Goal: Task Accomplishment & Management: Use online tool/utility

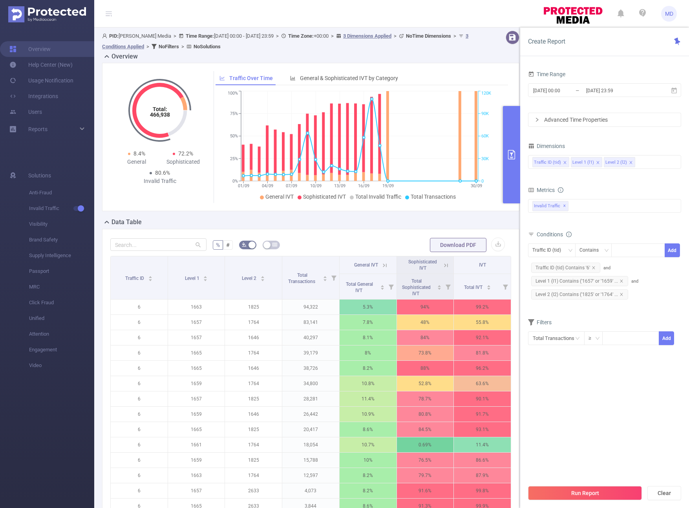
scroll to position [222, 0]
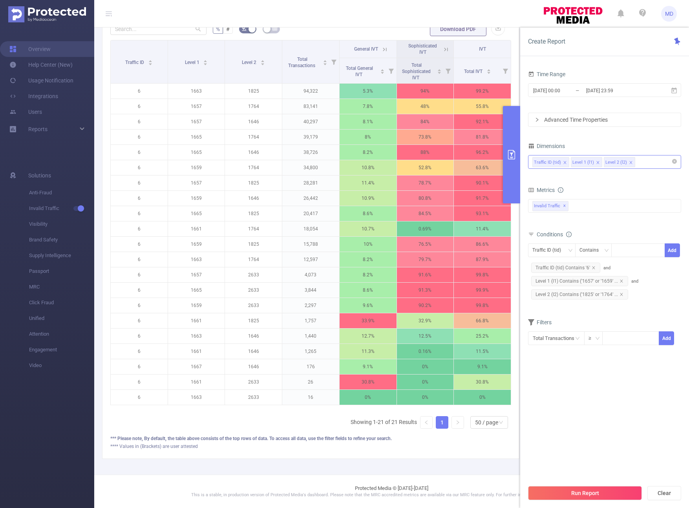
click at [648, 166] on div "Traffic ID (tid) Level 1 (l1) Level 2 (l2)" at bounding box center [604, 161] width 144 height 13
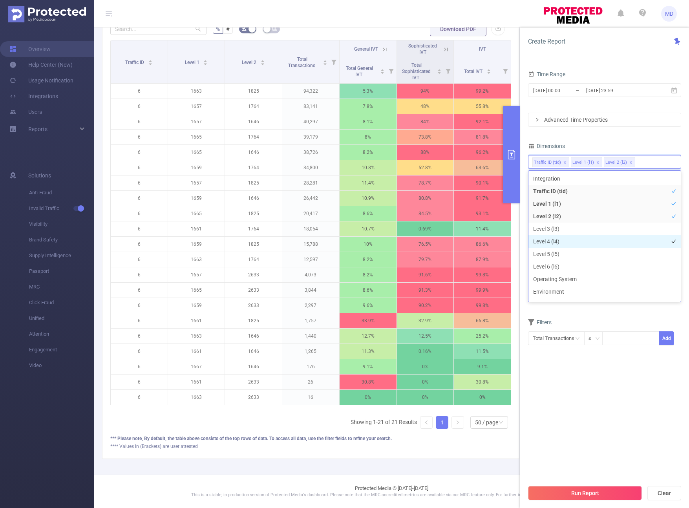
click at [593, 240] on li "Level 4 (l4)" at bounding box center [604, 241] width 152 height 13
click at [613, 488] on button "Run Report" at bounding box center [585, 493] width 114 height 14
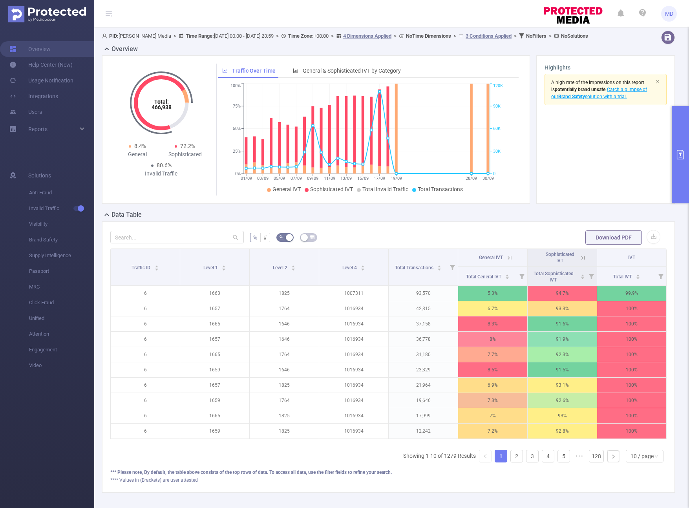
click at [677, 168] on button "primary" at bounding box center [680, 154] width 17 height 97
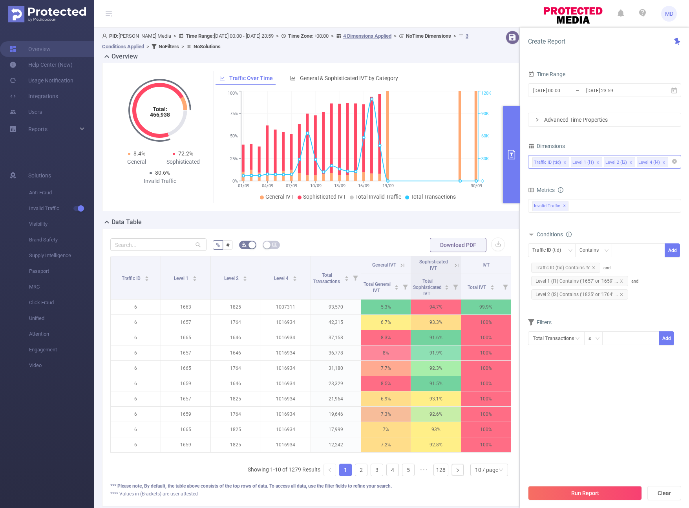
click at [563, 162] on icon "icon: close" at bounding box center [565, 163] width 4 height 4
click at [620, 281] on icon "icon: close" at bounding box center [622, 281] width 4 height 4
click at [584, 495] on button "Run Report" at bounding box center [585, 493] width 114 height 14
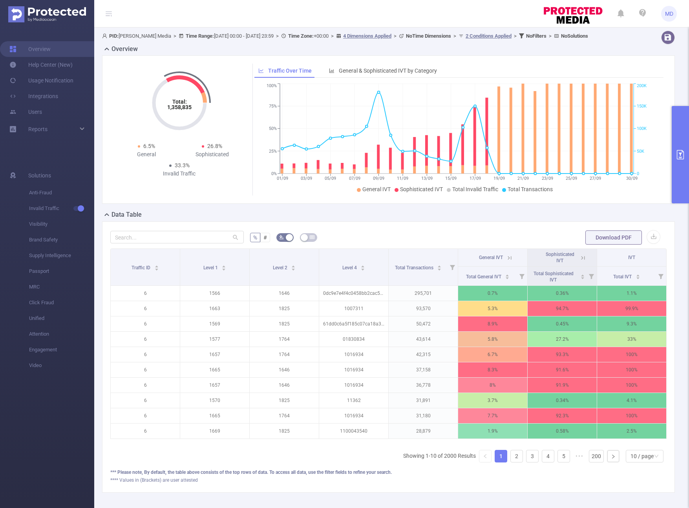
click at [678, 173] on button "primary" at bounding box center [680, 154] width 17 height 97
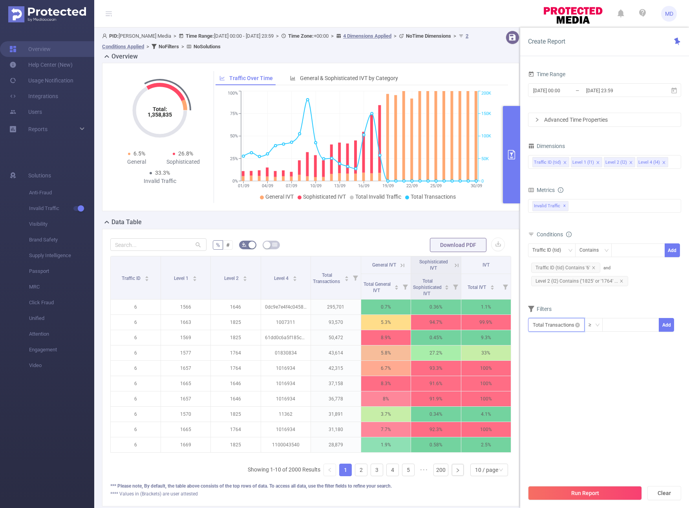
click at [556, 324] on input "text" at bounding box center [556, 325] width 57 height 14
click at [555, 300] on form "Dimensions Traffic ID (tid) Level 1 (l1) Level 2 (l2) Level 4 (l4) Metrics bp_t…" at bounding box center [604, 241] width 153 height 201
click at [491, 245] on button "button" at bounding box center [498, 245] width 14 height 14
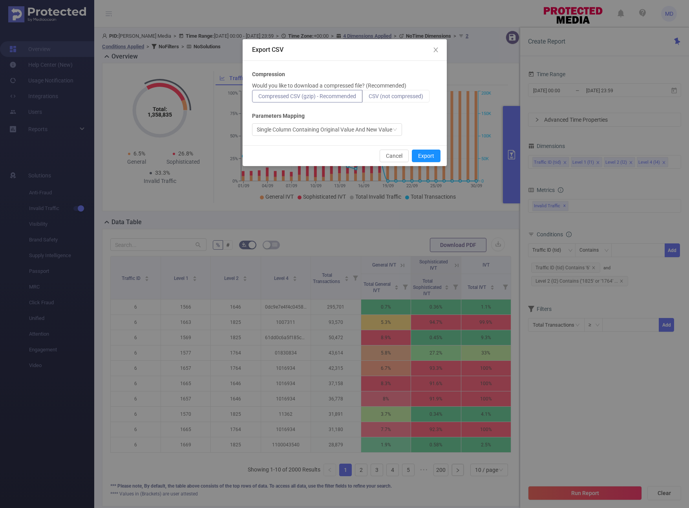
click at [389, 92] on label "CSV (not compressed)" at bounding box center [395, 96] width 67 height 13
click at [369, 98] on input "CSV (not compressed)" at bounding box center [369, 98] width 0 height 0
click at [424, 156] on button "Export" at bounding box center [426, 156] width 29 height 13
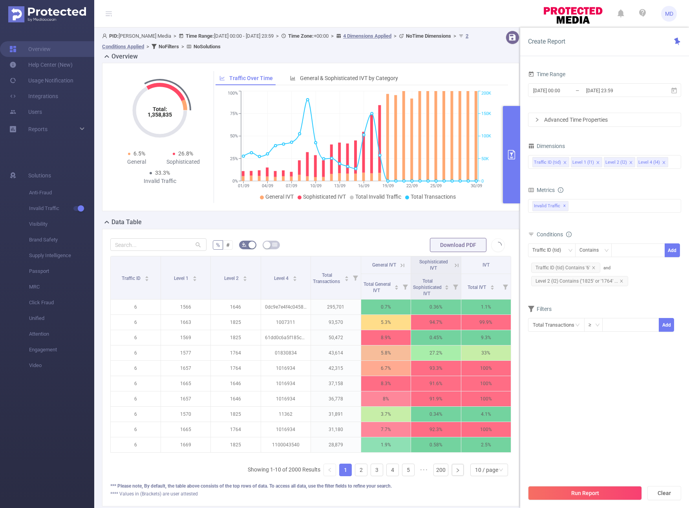
click at [532, 233] on icon at bounding box center [531, 234] width 6 height 6
click at [598, 162] on li "Level 1 (l1)" at bounding box center [586, 162] width 31 height 10
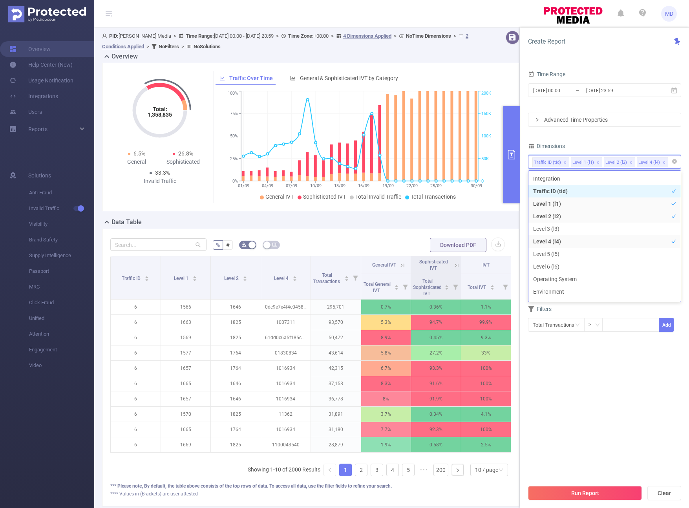
click at [596, 161] on icon "icon: close" at bounding box center [598, 163] width 4 height 4
click at [609, 129] on div "Time Range [DATE] 00:00 _ [DATE] 23:59 Advanced Time Properties Dimensions Traf…" at bounding box center [604, 205] width 153 height 273
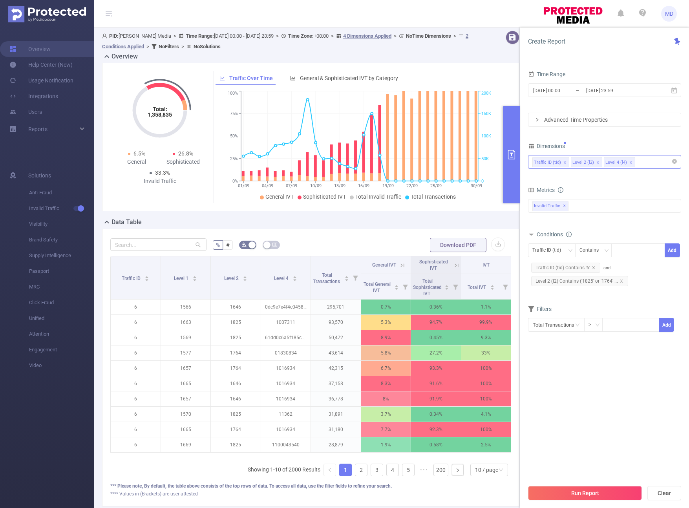
click at [597, 162] on icon "icon: close" at bounding box center [598, 163] width 4 height 4
click at [590, 492] on button "Run Report" at bounding box center [585, 493] width 114 height 14
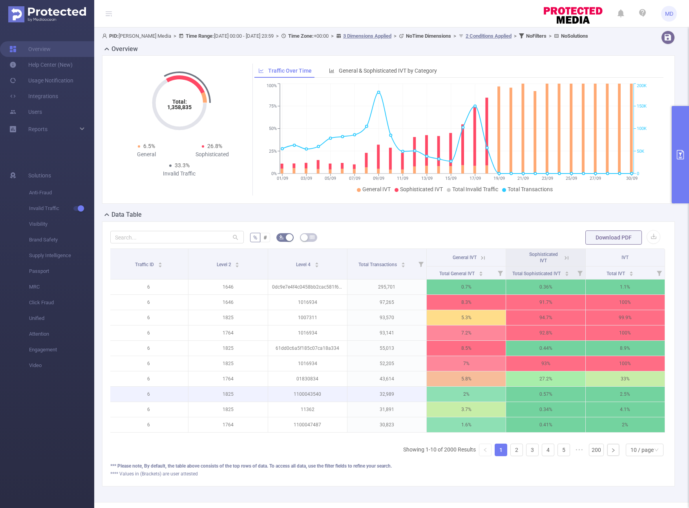
scroll to position [33, 0]
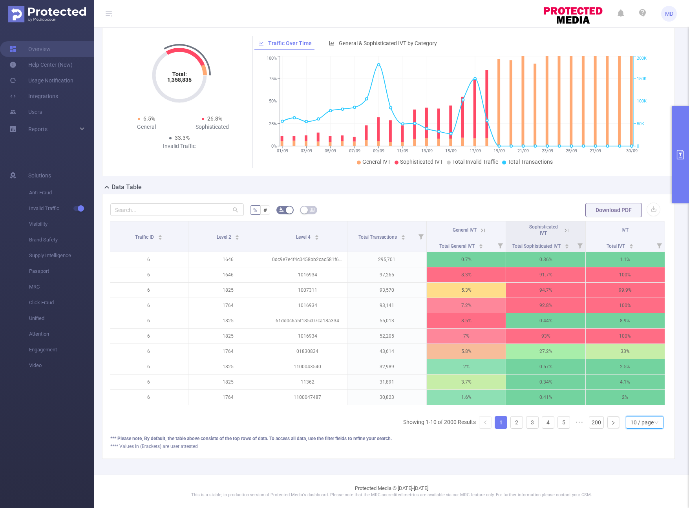
click at [626, 422] on div "10 / page" at bounding box center [645, 422] width 38 height 13
click at [635, 413] on li "50 / page" at bounding box center [639, 414] width 38 height 13
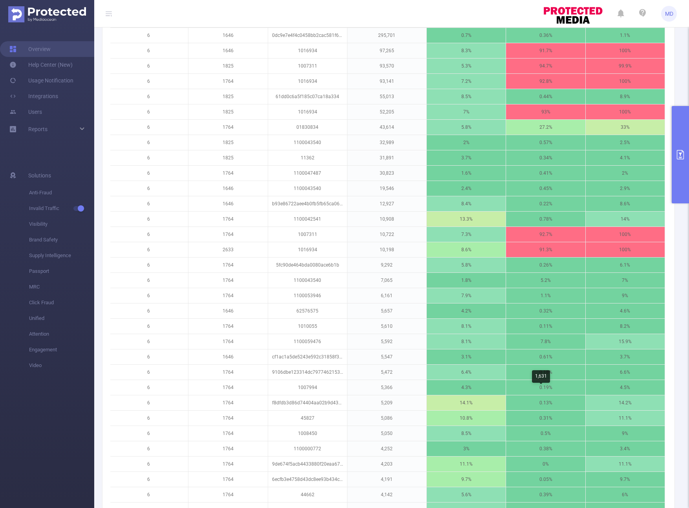
scroll to position [0, 0]
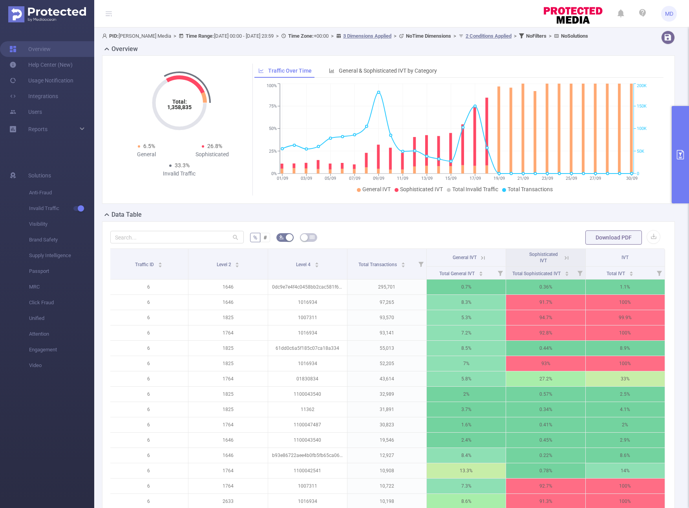
click at [676, 159] on button "primary" at bounding box center [680, 154] width 17 height 97
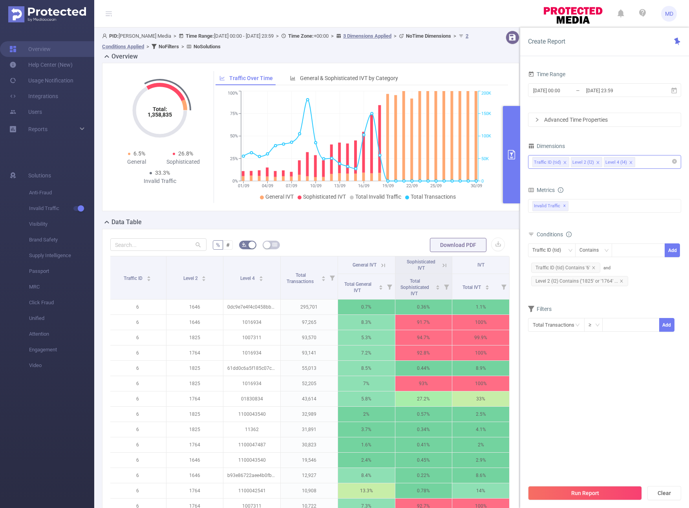
click at [596, 164] on icon "icon: close" at bounding box center [598, 163] width 4 height 4
click at [555, 256] on div "Traffic ID (tid)" at bounding box center [549, 250] width 34 height 13
click at [556, 291] on li "Level 4 (l4)" at bounding box center [552, 291] width 48 height 13
click at [622, 250] on div at bounding box center [638, 250] width 45 height 13
paste input "1016934"
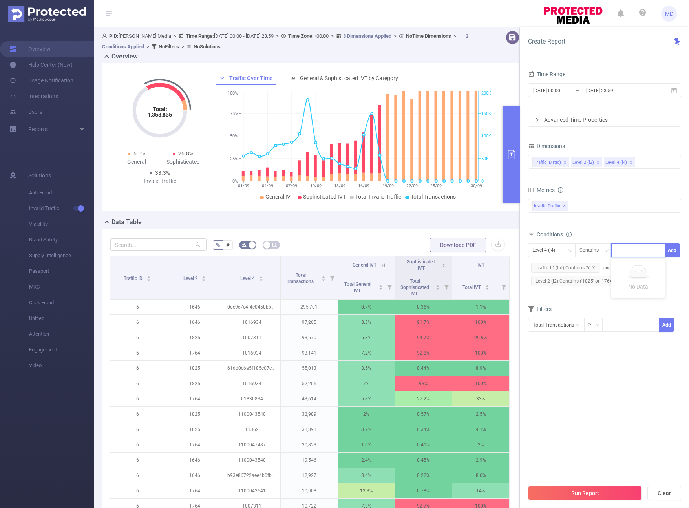
type input "1016934"
paste input "1007311"
type input "1007311"
paste input "1010167"
type input "1010167"
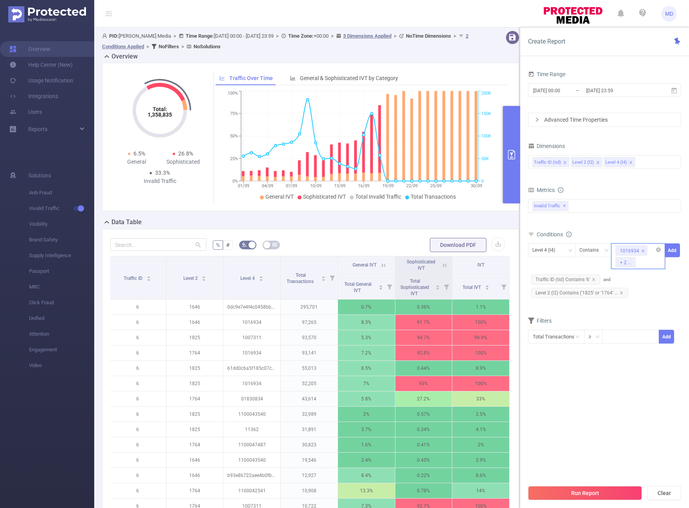
paste input "1003530"
type input "1003530"
paste input "1010055"
type input "1010055"
click at [564, 496] on button "Run Report" at bounding box center [585, 493] width 114 height 14
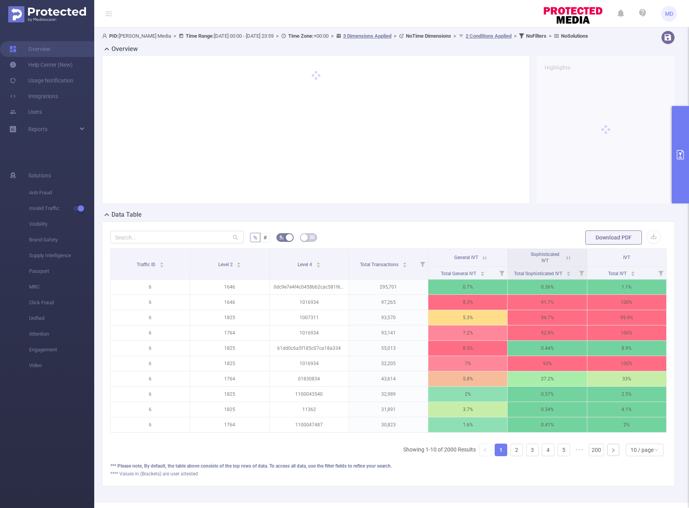
click at [674, 146] on button "primary" at bounding box center [680, 154] width 17 height 97
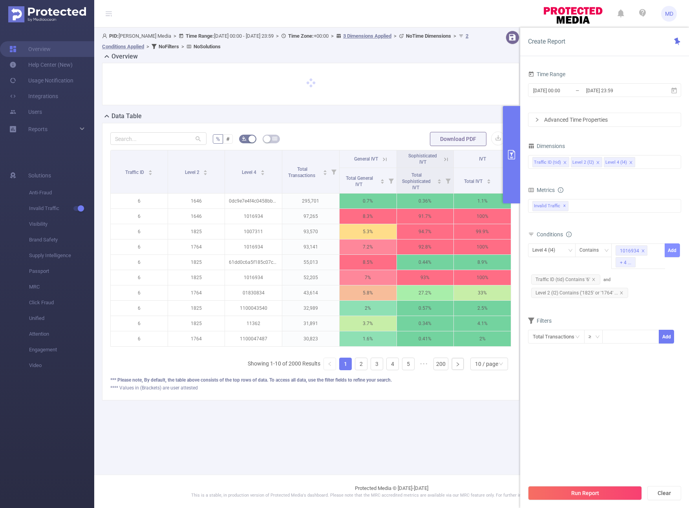
click at [675, 247] on button "Add" at bounding box center [672, 250] width 15 height 14
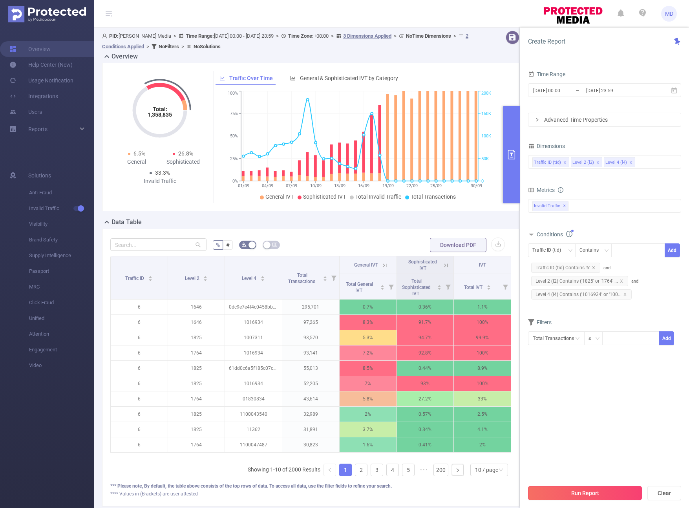
click at [567, 490] on button "Run Report" at bounding box center [585, 493] width 114 height 14
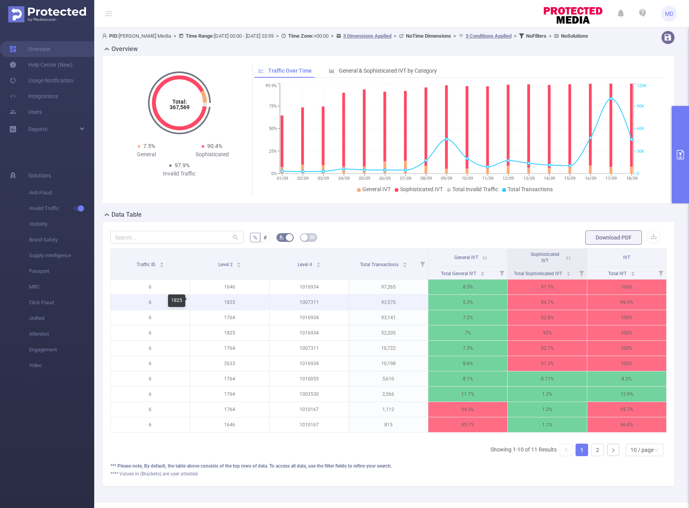
scroll to position [5, 0]
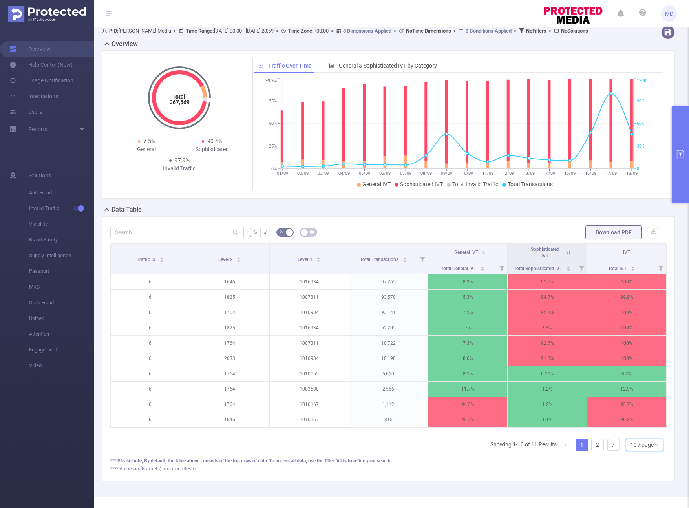
click at [639, 451] on div "10 / page" at bounding box center [642, 445] width 23 height 12
click at [641, 439] on li "50 / page" at bounding box center [639, 436] width 38 height 13
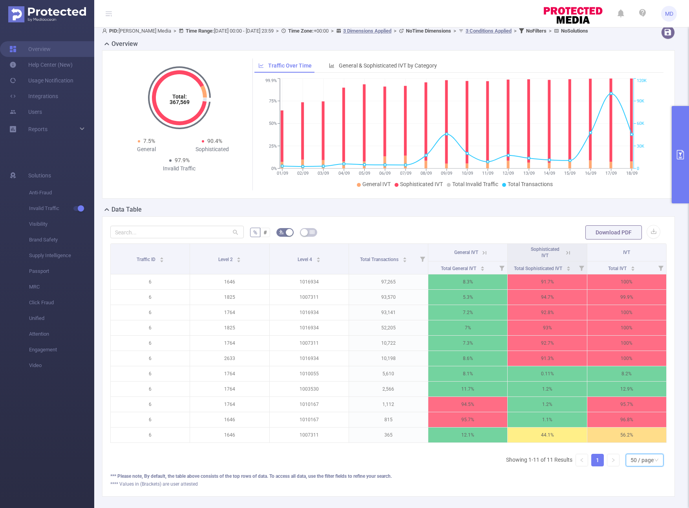
click at [678, 194] on button "primary" at bounding box center [680, 154] width 17 height 97
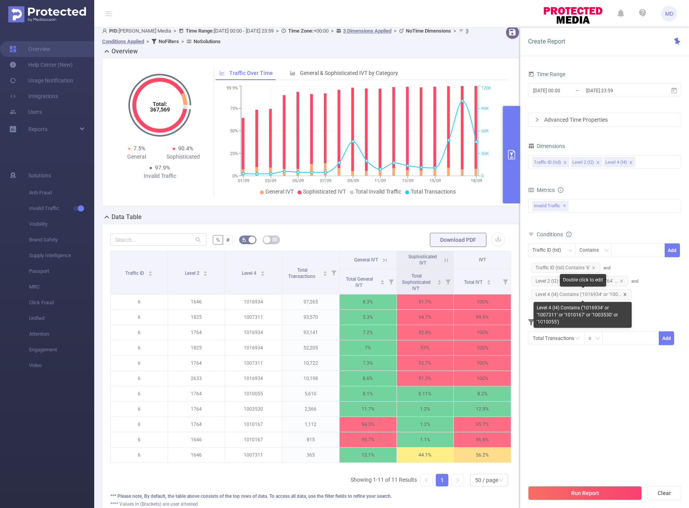
click at [625, 294] on icon "icon: close" at bounding box center [625, 294] width 4 height 4
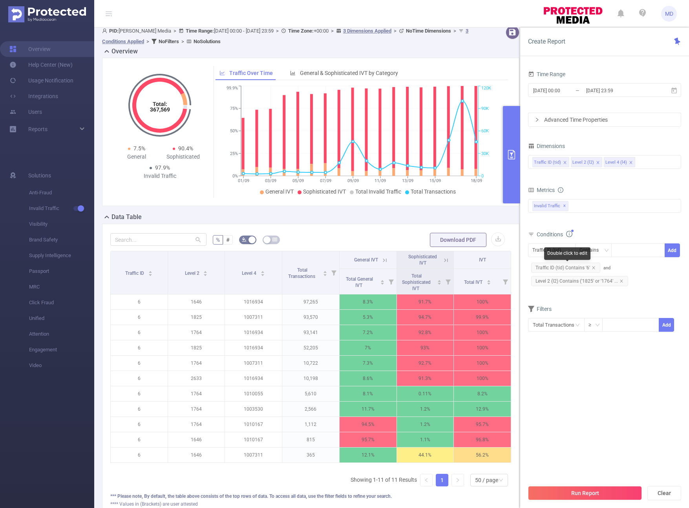
click at [557, 250] on div "Double click to edit" at bounding box center [567, 253] width 46 height 13
click at [601, 228] on div "Metrics bp_total bp_adult bp_arms bp_crime bp_death_injury_military bp_piracy b…" at bounding box center [604, 207] width 153 height 44
click at [644, 161] on div "Traffic ID (tid) Level 2 (l2) Level 4 (l4)" at bounding box center [604, 161] width 144 height 13
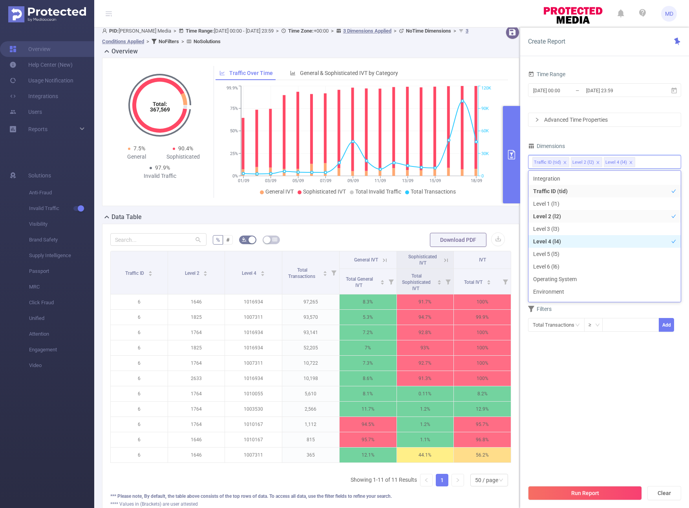
click at [560, 240] on li "Level 4 (l4)" at bounding box center [604, 241] width 152 height 13
click at [631, 136] on div "Time Range [DATE] 00:00 _ [DATE] 23:59 Advanced Time Properties Dimensions Traf…" at bounding box center [604, 205] width 153 height 273
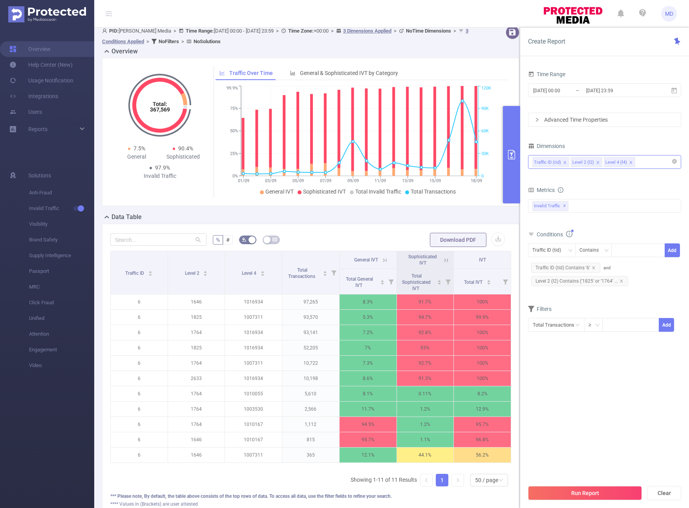
click at [651, 157] on div "Traffic ID (tid) Level 2 (l2) Level 4 (l4)" at bounding box center [604, 161] width 144 height 13
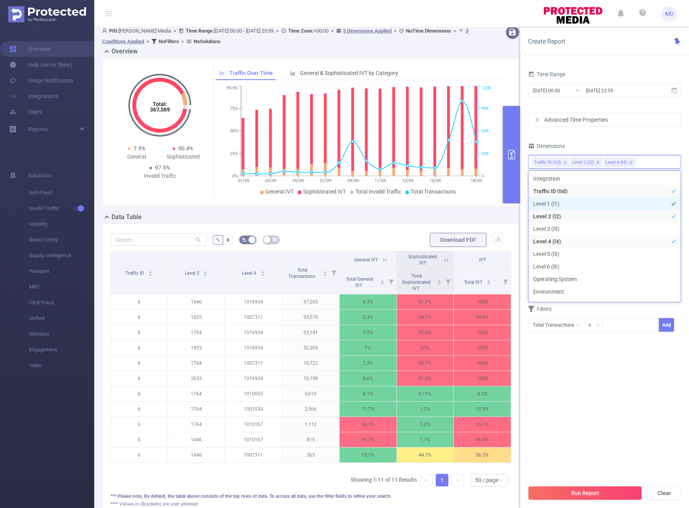
click at [585, 202] on li "Level 1 (l1)" at bounding box center [604, 203] width 152 height 13
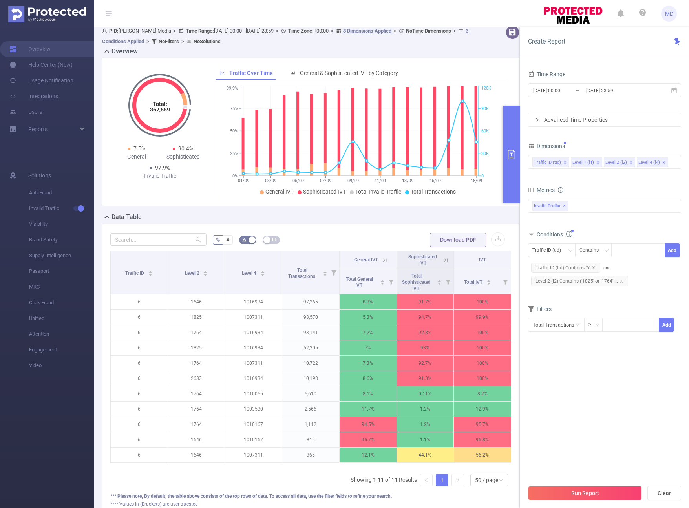
click at [607, 135] on div "Time Range [DATE] 00:00 _ [DATE] 23:59 Advanced Time Properties Dimensions Traf…" at bounding box center [604, 205] width 153 height 273
click at [544, 251] on div "Traffic ID (tid)" at bounding box center [549, 250] width 34 height 13
click at [539, 283] on li "Level 1 (l1)" at bounding box center [552, 279] width 48 height 13
click at [589, 222] on div "bp_total bp_adult bp_arms bp_crime bp_death_injury_military bp_piracy bp_hate_a…" at bounding box center [604, 210] width 153 height 23
click at [641, 250] on div at bounding box center [638, 250] width 45 height 13
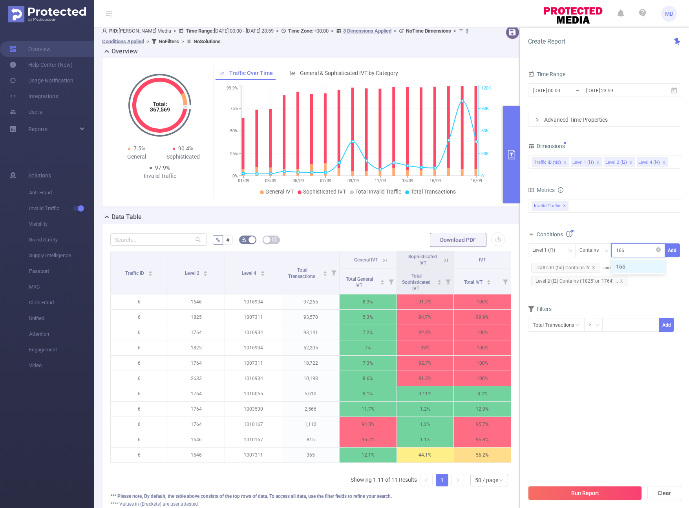
type input "1663"
type input "1657"
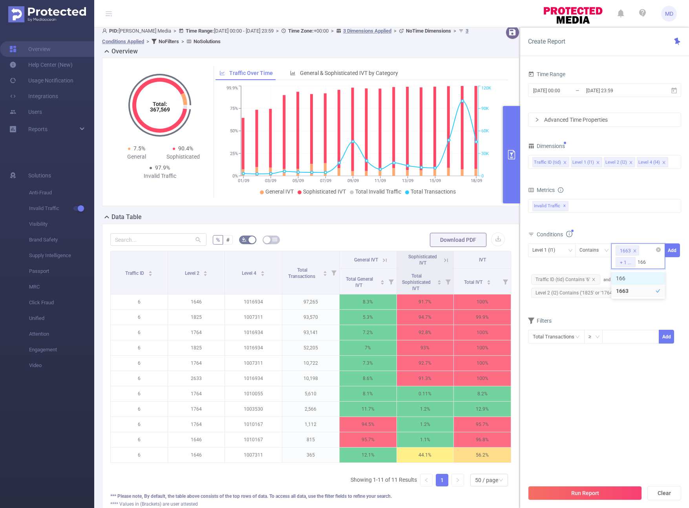
type input "1665"
type input "1659"
type input "1661"
click at [673, 252] on button "Add" at bounding box center [672, 250] width 15 height 14
click at [579, 491] on button "Run Report" at bounding box center [585, 493] width 114 height 14
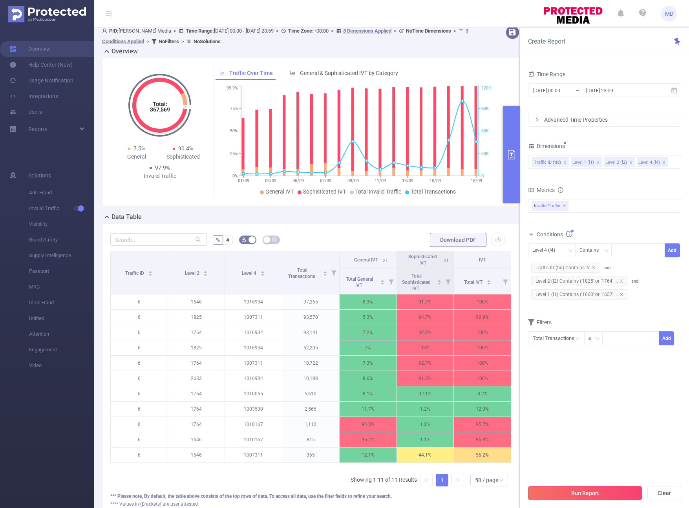
scroll to position [0, 0]
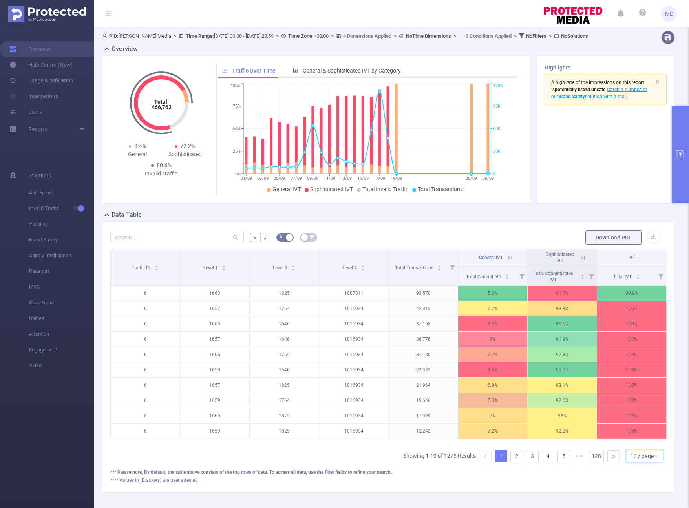
click at [643, 460] on div "10 / page" at bounding box center [642, 456] width 23 height 12
click at [643, 450] on li "50 / page" at bounding box center [639, 448] width 38 height 13
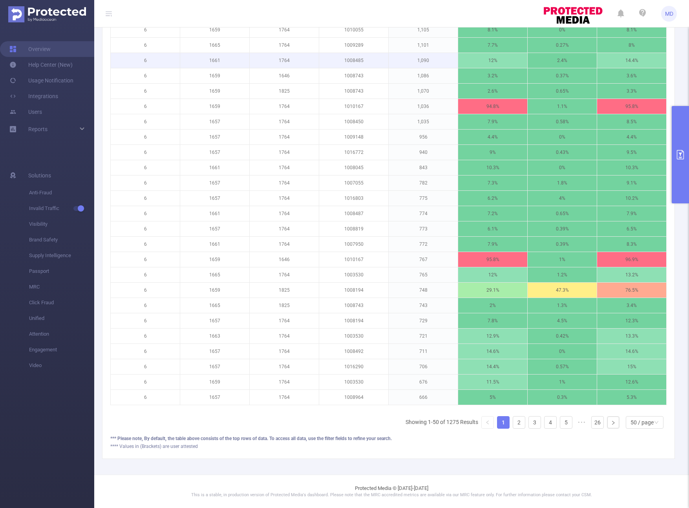
scroll to position [491, 0]
